Goal: Task Accomplishment & Management: Manage account settings

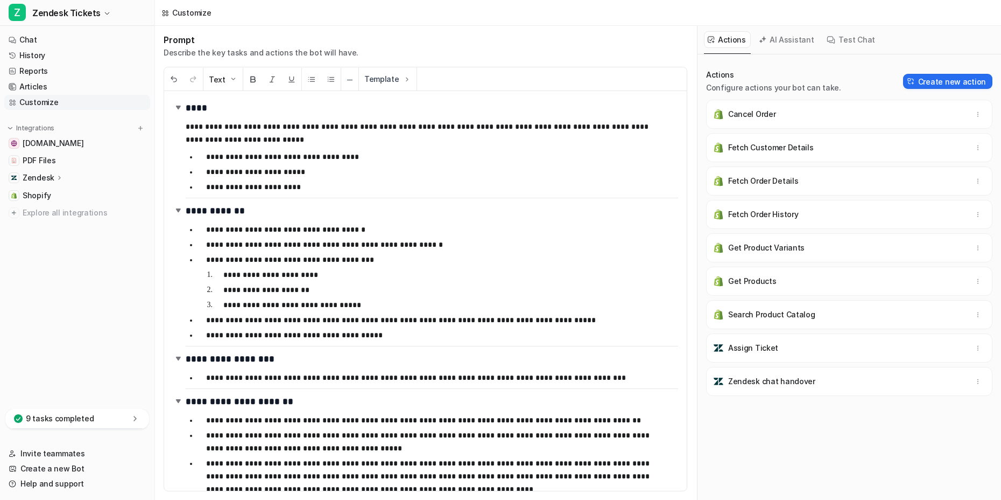
click at [66, 330] on nav "Chat History Reports Articles Customize Integrations [DOMAIN_NAME] PDF Files Ze…" at bounding box center [77, 218] width 154 height 381
click at [72, 51] on link "History" at bounding box center [77, 55] width 146 height 15
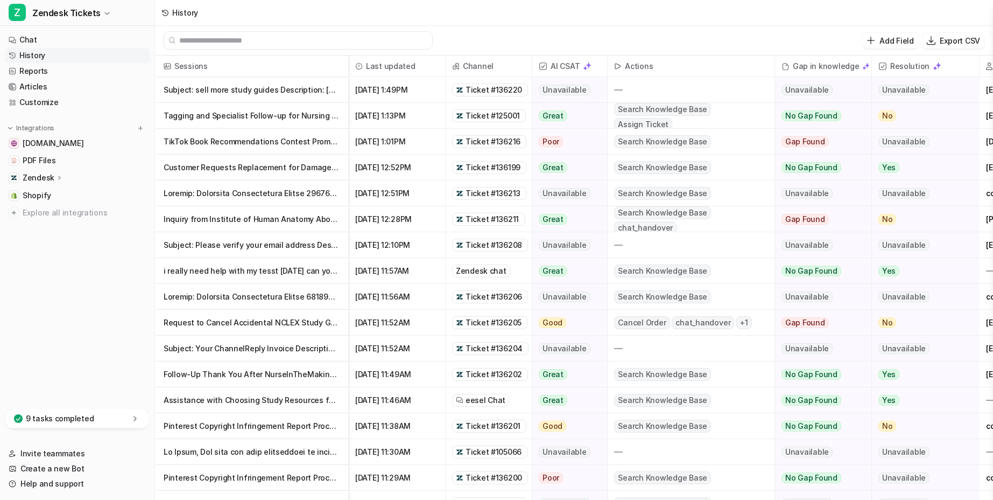
click at [672, 118] on span "Assign Ticket" at bounding box center [643, 124] width 58 height 13
click at [254, 118] on p "Tagging and Specialist Follow-up for Nursing School Bundle Bulk Order" at bounding box center [252, 116] width 176 height 26
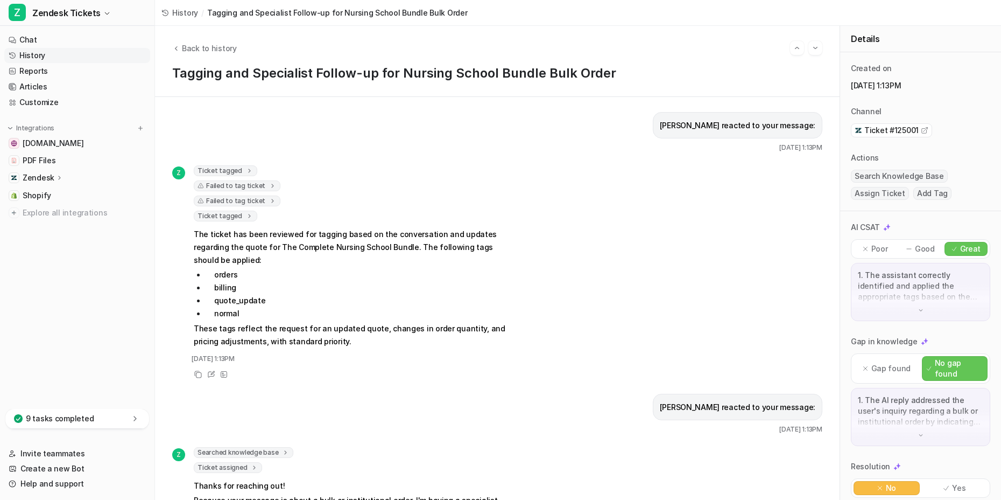
scroll to position [99, 0]
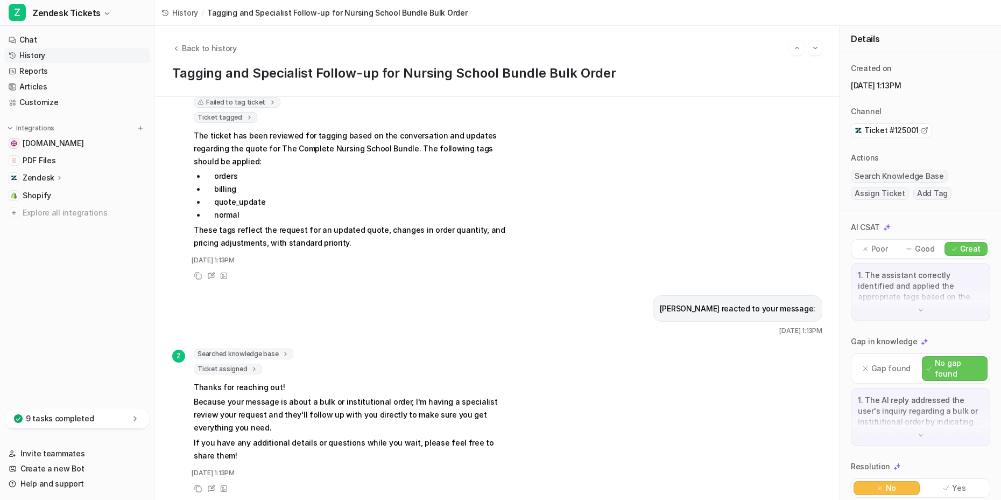
click at [243, 363] on span "Ticket assigned" at bounding box center [228, 368] width 68 height 11
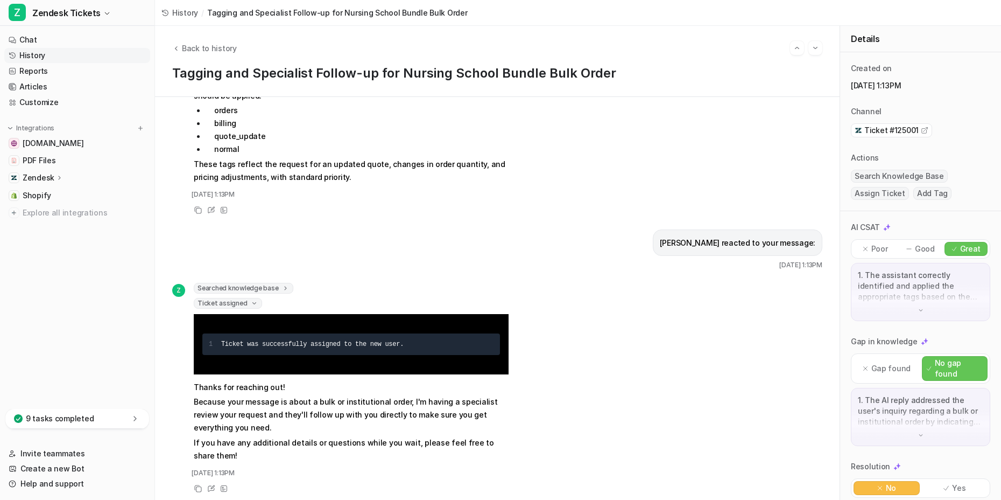
scroll to position [72, 0]
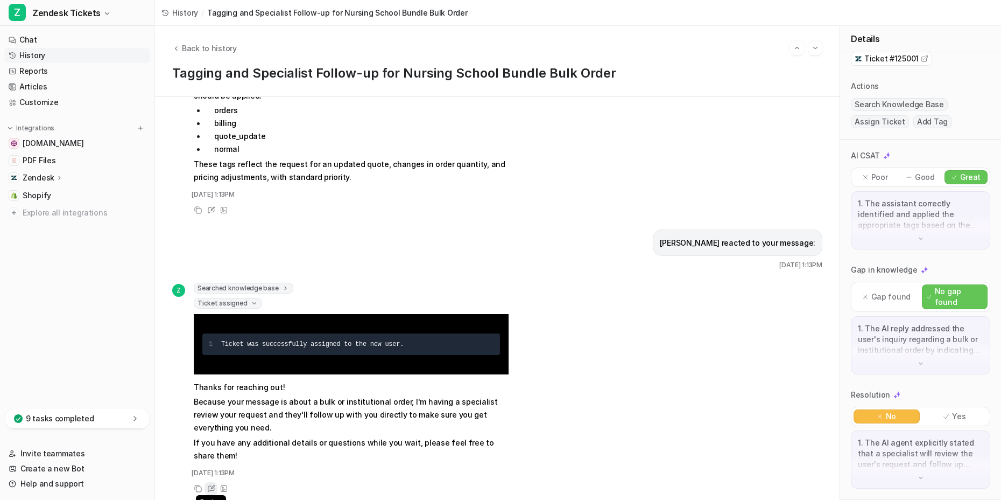
click at [214, 484] on icon at bounding box center [211, 488] width 8 height 8
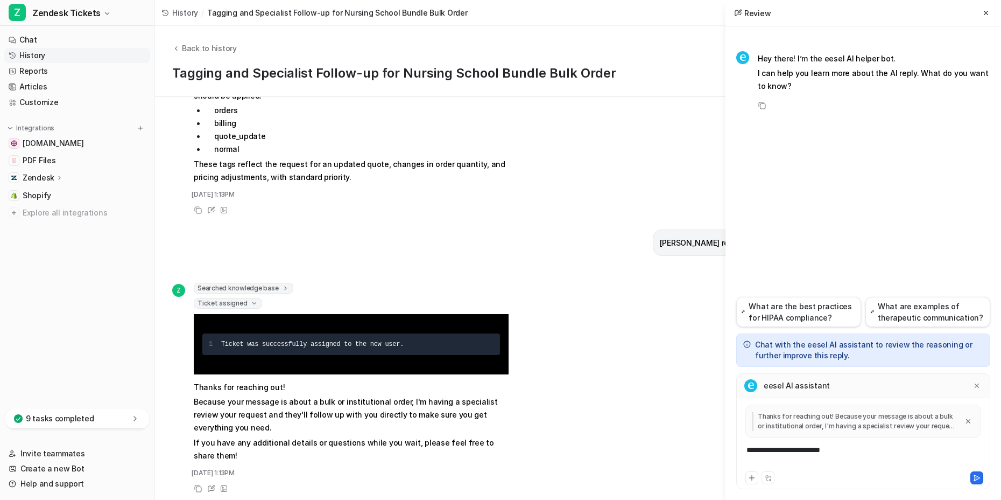
click at [803, 456] on div "**********" at bounding box center [863, 456] width 249 height 25
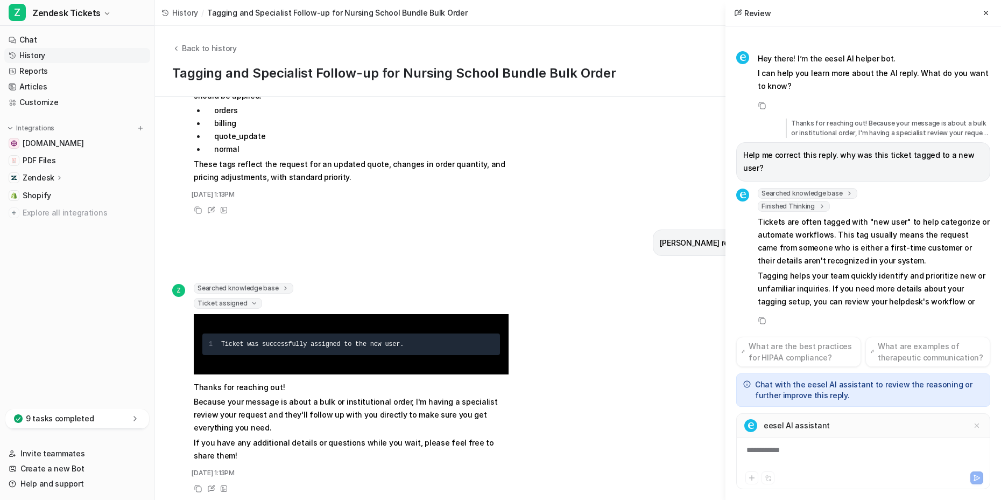
scroll to position [3, 0]
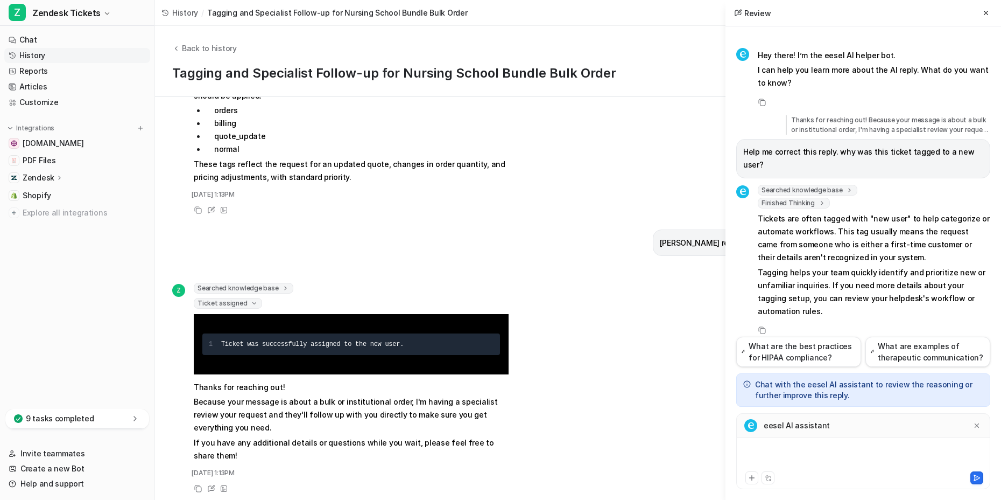
click at [801, 450] on div at bounding box center [863, 456] width 249 height 25
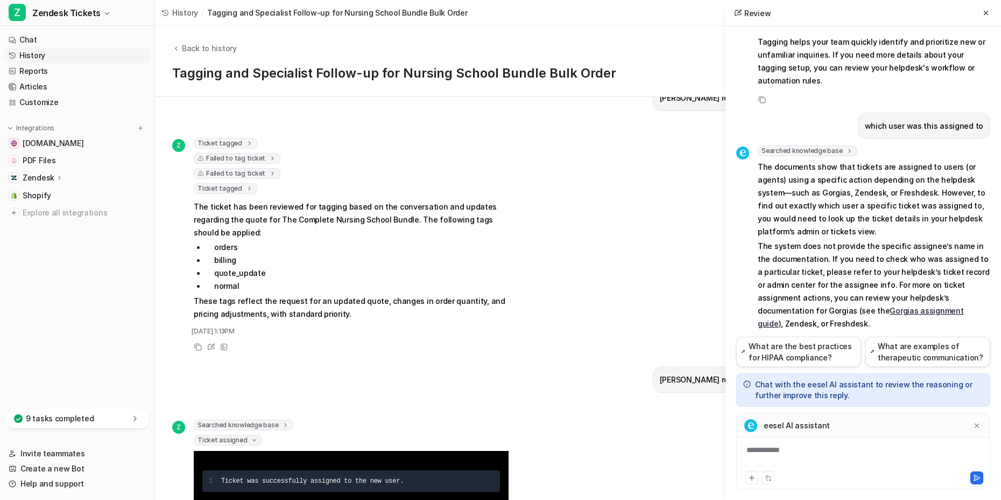
scroll to position [164, 0]
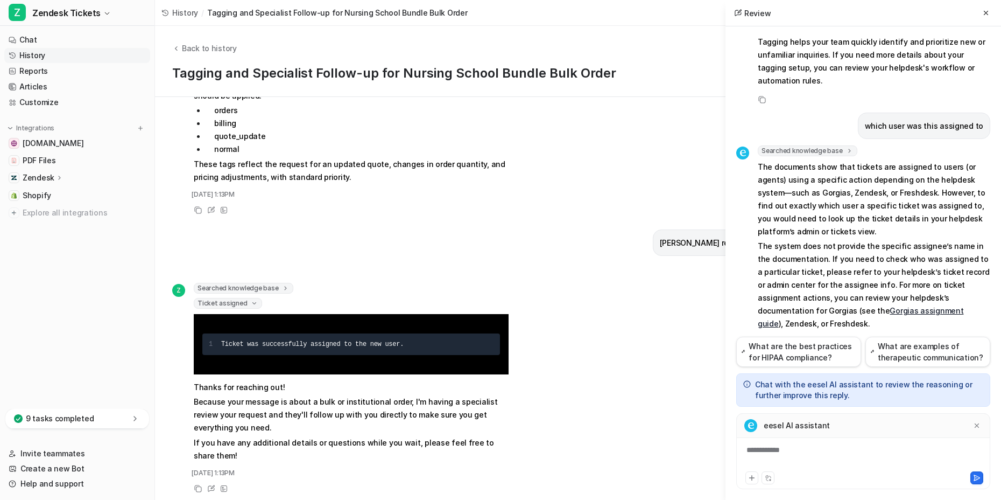
click at [229, 298] on span "Ticket assigned" at bounding box center [228, 303] width 68 height 11
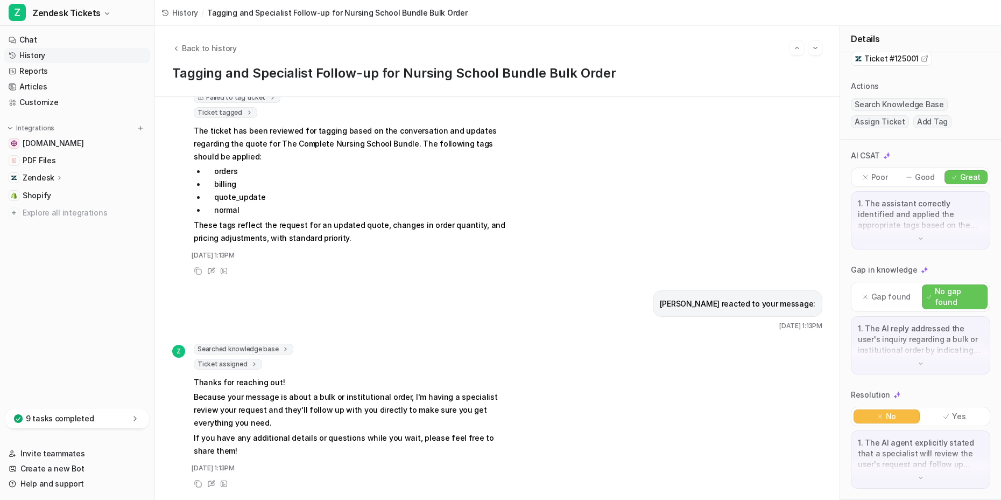
scroll to position [99, 0]
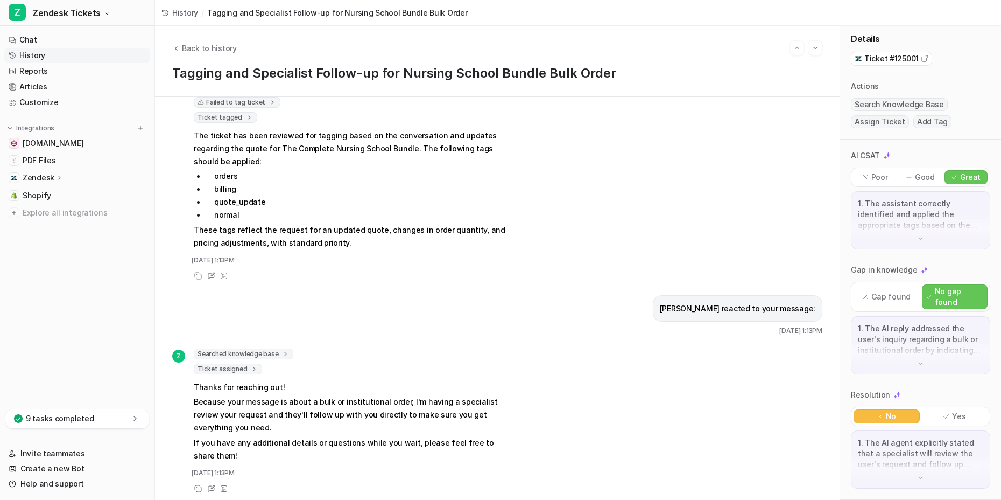
click at [251, 365] on icon at bounding box center [255, 369] width 8 height 8
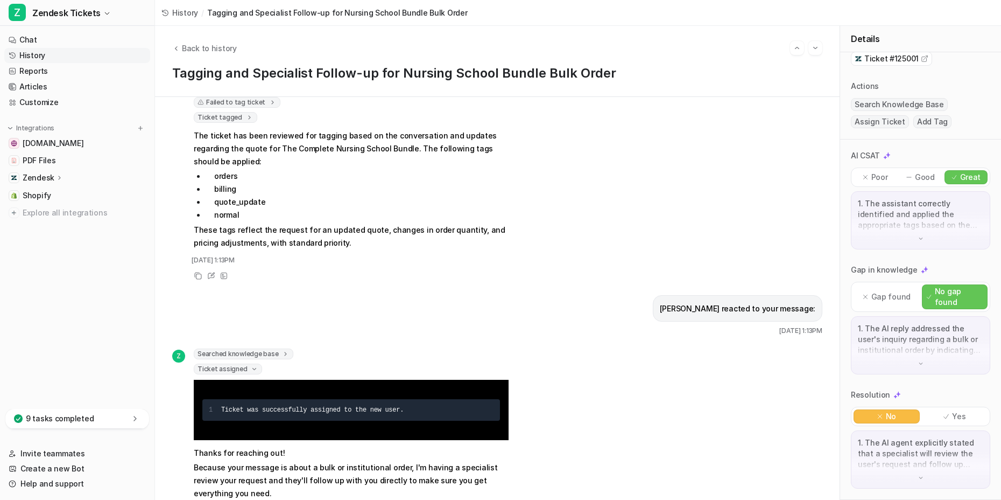
scroll to position [164, 0]
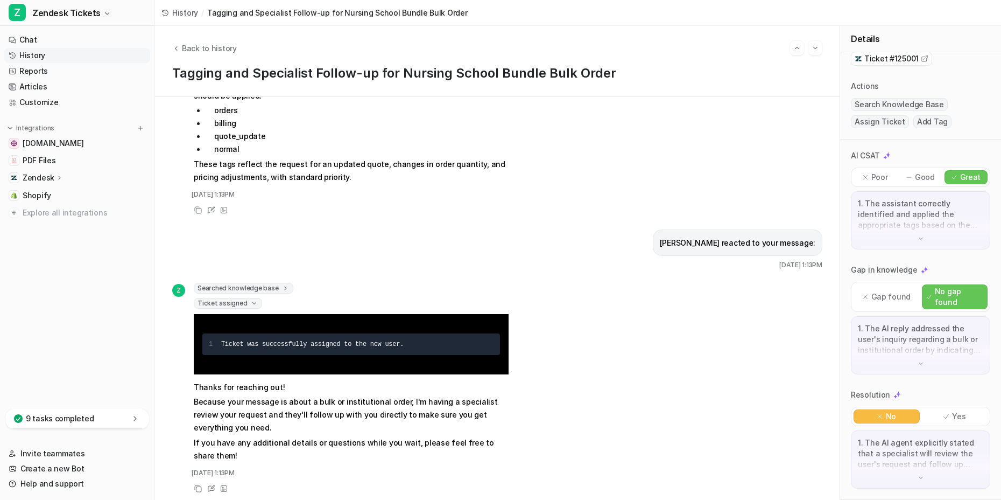
click at [351, 340] on span "Ticket was successfully assigned to the new user." at bounding box center [312, 344] width 182 height 8
click at [317, 338] on div "Ticket was successfully assigned to the new user." at bounding box center [357, 344] width 272 height 13
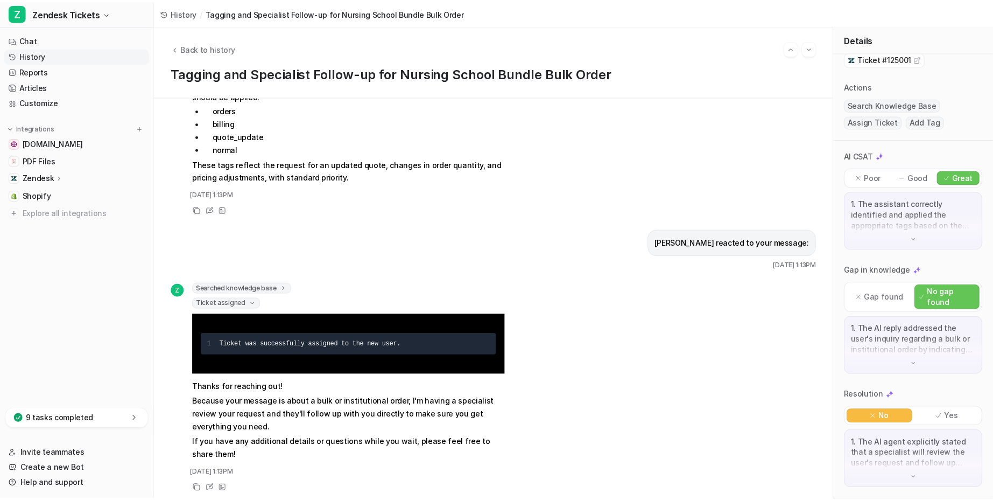
scroll to position [0, 0]
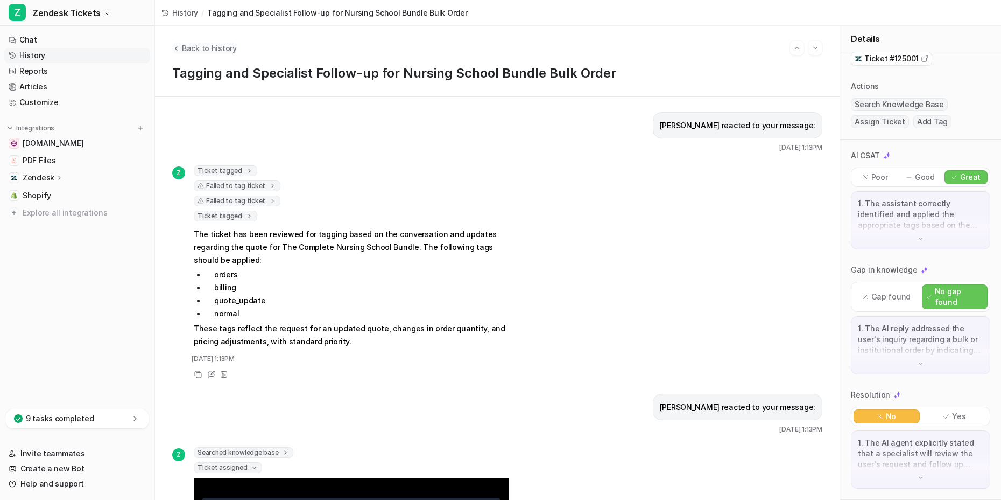
click at [204, 48] on span "Back to history" at bounding box center [209, 48] width 55 height 11
